Goal: Task Accomplishment & Management: Complete application form

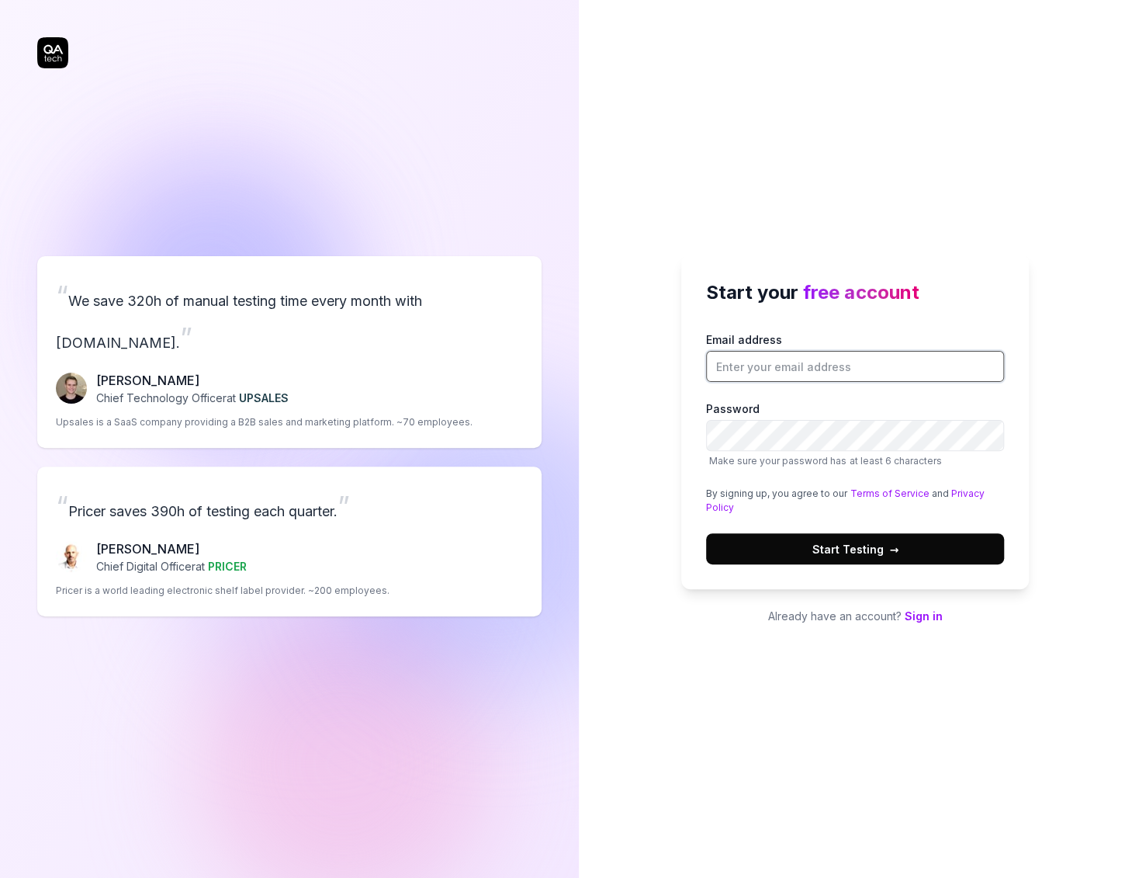
click at [761, 373] on input "Email address" at bounding box center [855, 366] width 298 height 31
click at [803, 370] on input "Email address" at bounding box center [855, 366] width 298 height 31
click at [797, 362] on input "alexandra.hotti@qa.tech" at bounding box center [855, 366] width 298 height 31
type input "alexandra.hotti+test@qa.tech"
click at [985, 473] on div "Email address alexandra.hotti+test@qa.tech Password Make sure your password has…" at bounding box center [855, 447] width 298 height 233
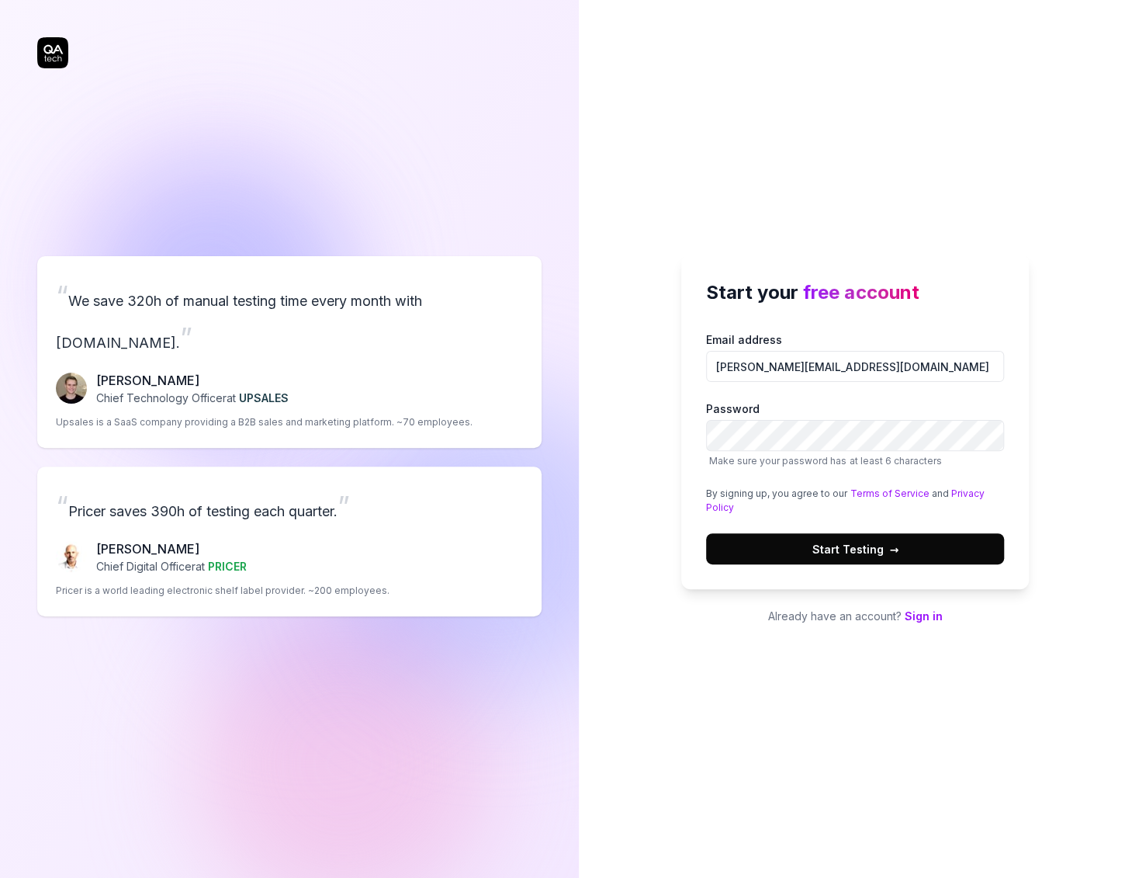
click at [868, 553] on span "Start Testing →" at bounding box center [855, 549] width 87 height 16
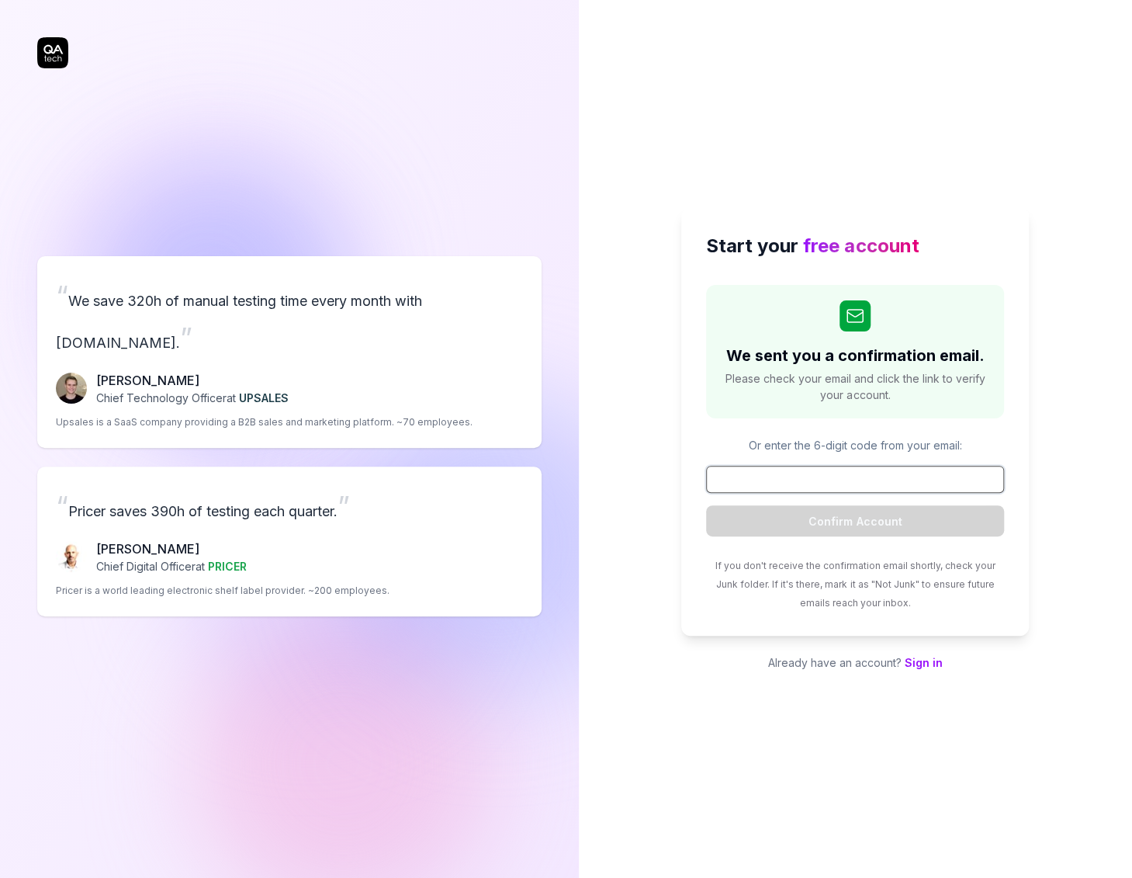
paste input "901064"
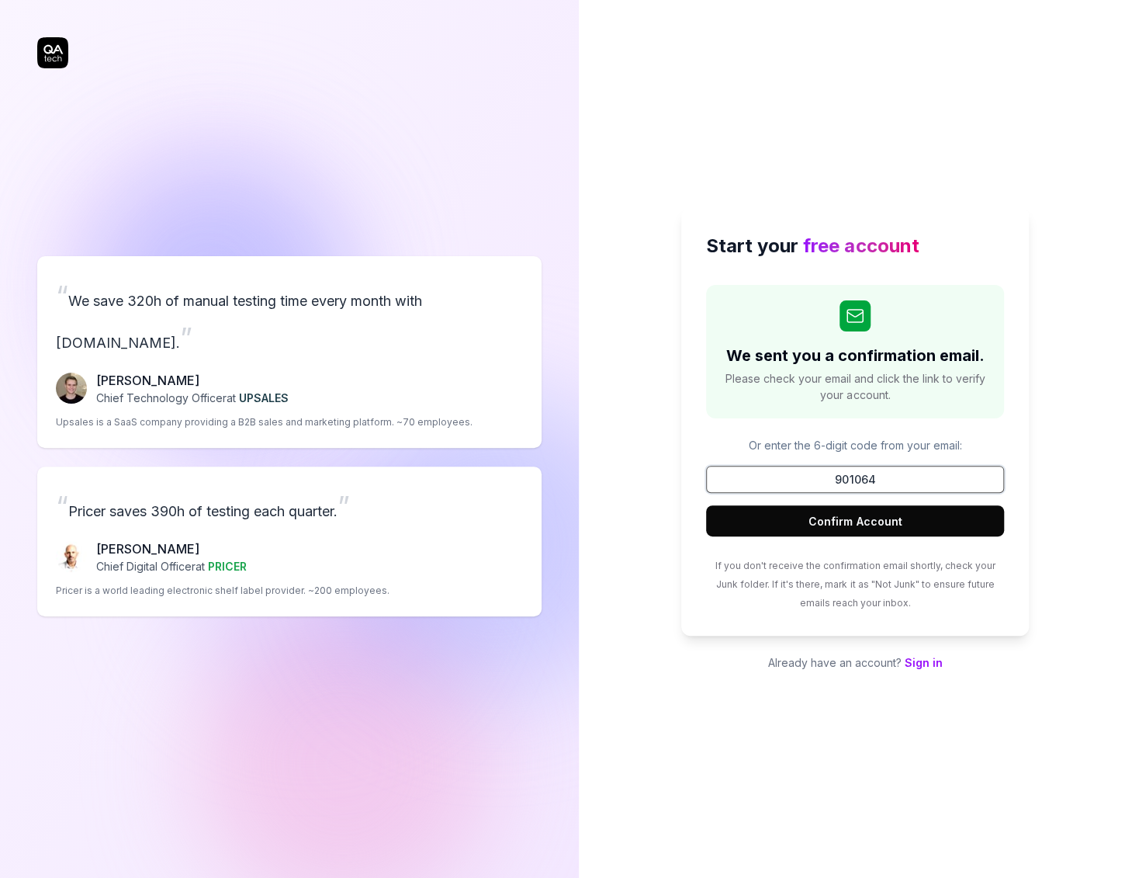
type input "901064"
click at [831, 515] on button "Confirm Account" at bounding box center [855, 520] width 298 height 31
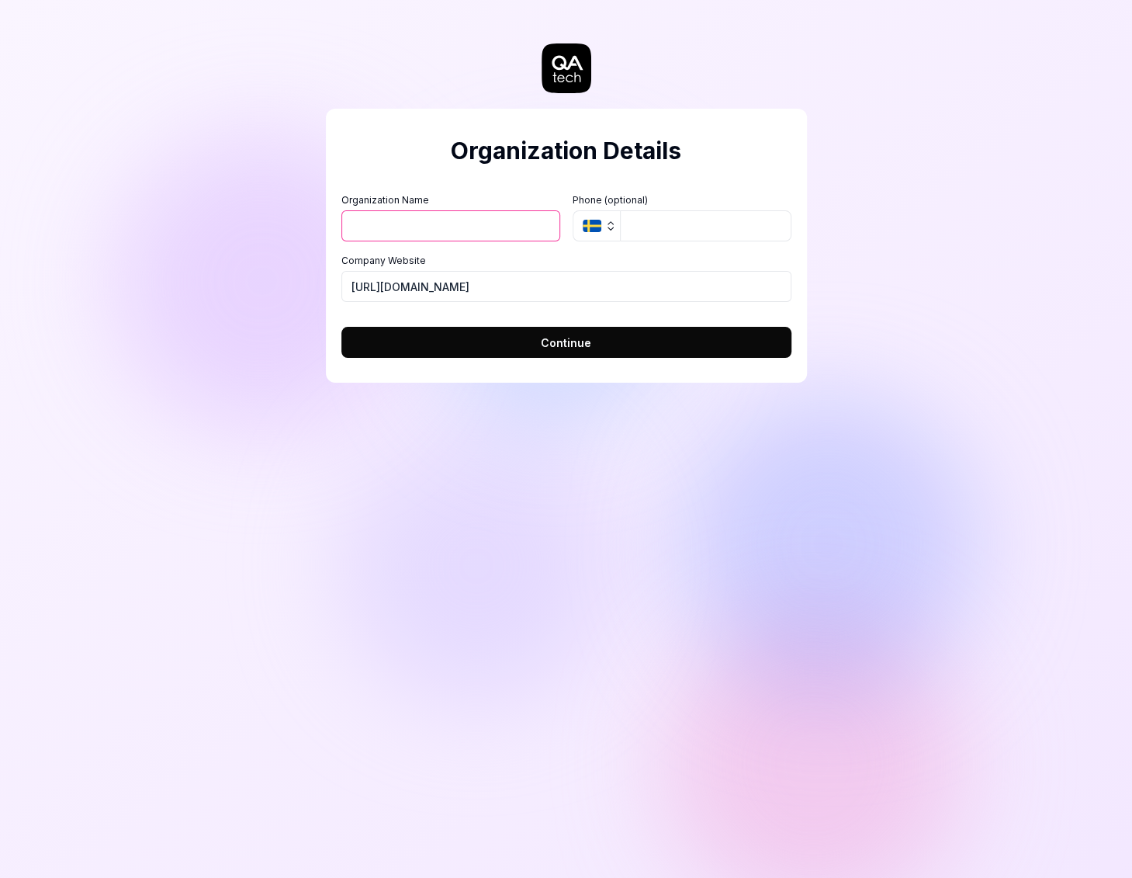
click at [450, 210] on div "Organization Name" at bounding box center [451, 217] width 219 height 48
click at [449, 225] on input "Organization Name" at bounding box center [451, 225] width 219 height 31
type input "test"
click at [636, 318] on form "Organization Name test Organization Logo (Square minimum 256x256px) Click to up…" at bounding box center [567, 271] width 450 height 174
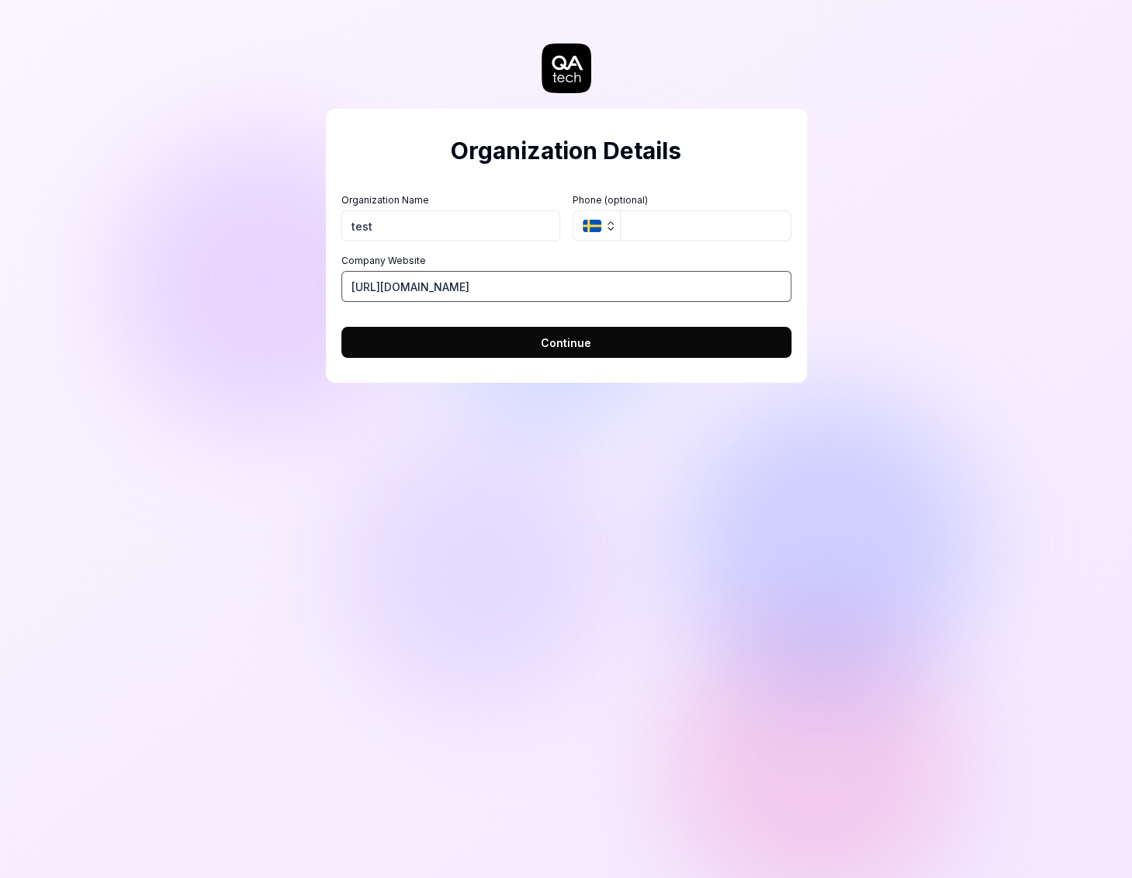
click at [606, 290] on input "https://qa.tech" at bounding box center [567, 286] width 450 height 31
drag, startPoint x: 592, startPoint y: 296, endPoint x: 279, endPoint y: 250, distance: 316.2
click at [279, 250] on div "Organization Details Organization Name test Organization Logo (Square minimum 2…" at bounding box center [566, 439] width 1132 height 878
click at [491, 484] on div "Organization Details Organization Name test Organization Logo (Square minimum 2…" at bounding box center [566, 439] width 1132 height 878
click at [583, 338] on span "Continue" at bounding box center [566, 343] width 50 height 16
